Goal: Task Accomplishment & Management: Complete application form

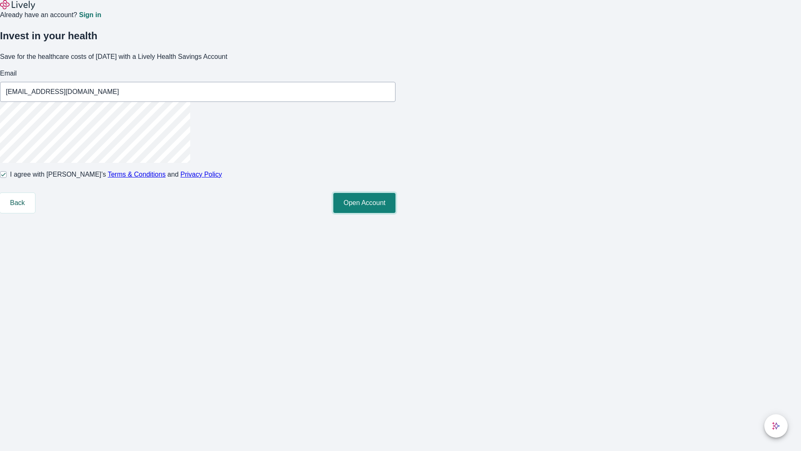
click at [395, 213] on button "Open Account" at bounding box center [364, 203] width 62 height 20
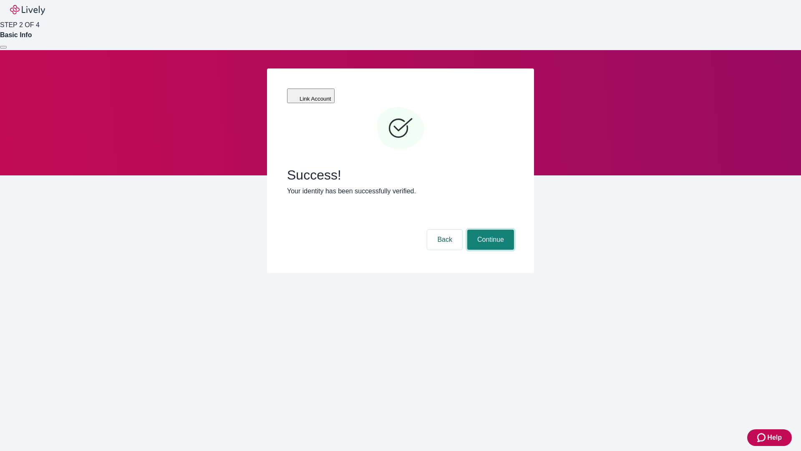
click at [489, 229] on button "Continue" at bounding box center [490, 239] width 47 height 20
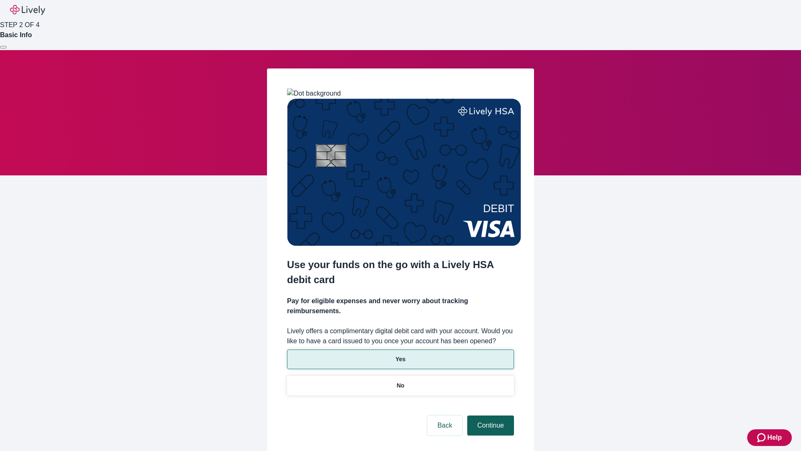
click at [400, 381] on p "No" at bounding box center [401, 385] width 8 height 9
click at [489, 415] on button "Continue" at bounding box center [490, 425] width 47 height 20
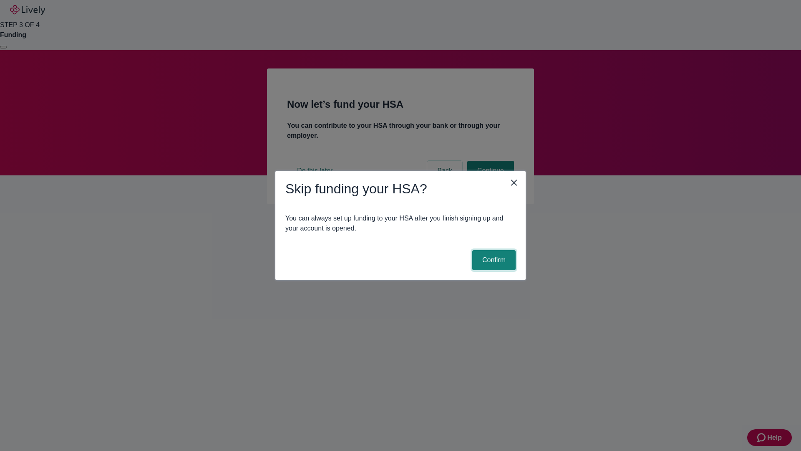
click at [493, 260] on button "Confirm" at bounding box center [493, 260] width 43 height 20
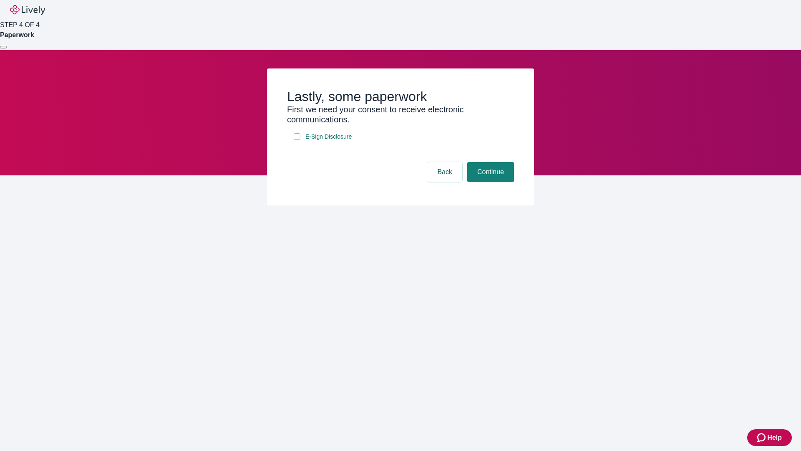
click at [297, 140] on input "E-Sign Disclosure" at bounding box center [297, 136] width 7 height 7
checkbox input "true"
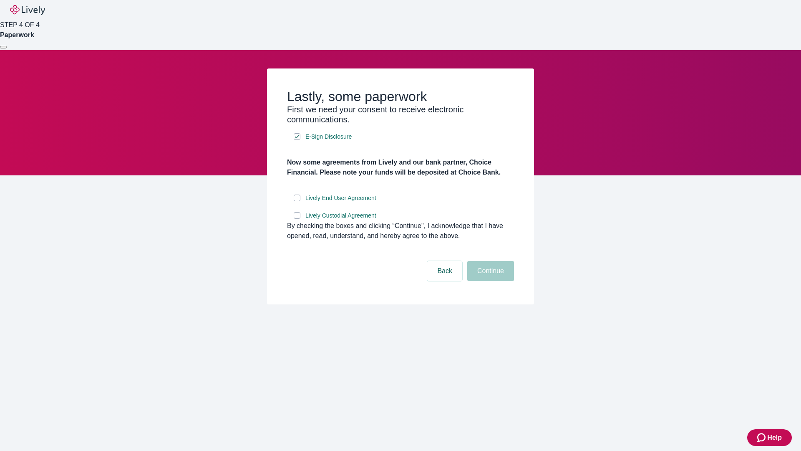
click at [297, 201] on input "Lively End User Agreement" at bounding box center [297, 197] width 7 height 7
checkbox input "true"
click at [297, 219] on input "Lively Custodial Agreement" at bounding box center [297, 215] width 7 height 7
checkbox input "true"
click at [489, 281] on button "Continue" at bounding box center [490, 271] width 47 height 20
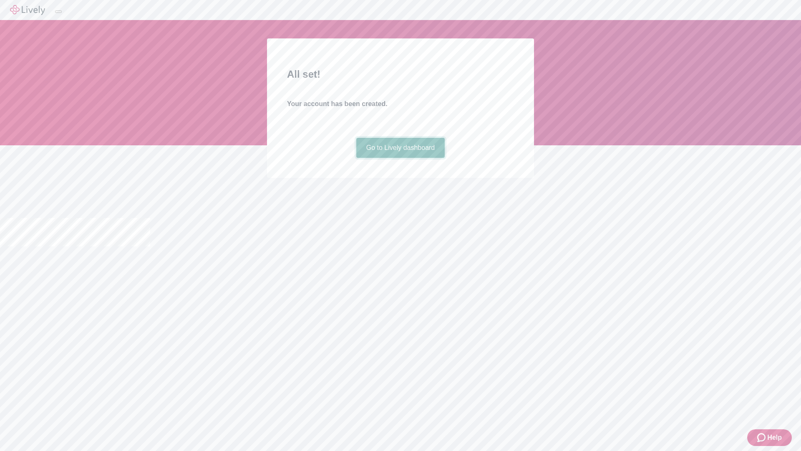
click at [400, 158] on link "Go to Lively dashboard" at bounding box center [400, 148] width 89 height 20
